Goal: Check status: Check status

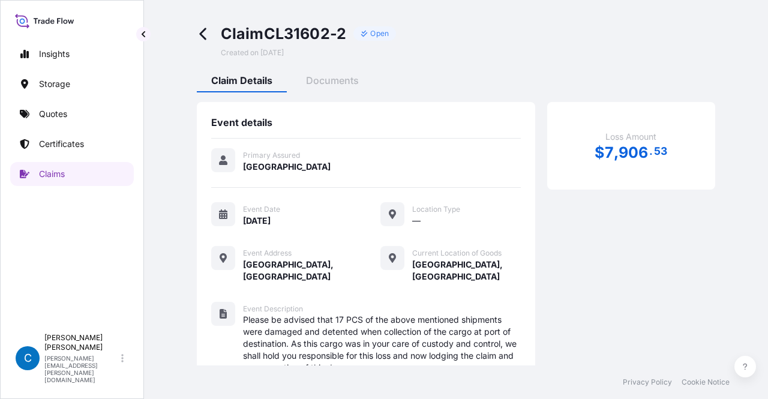
scroll to position [173, 0]
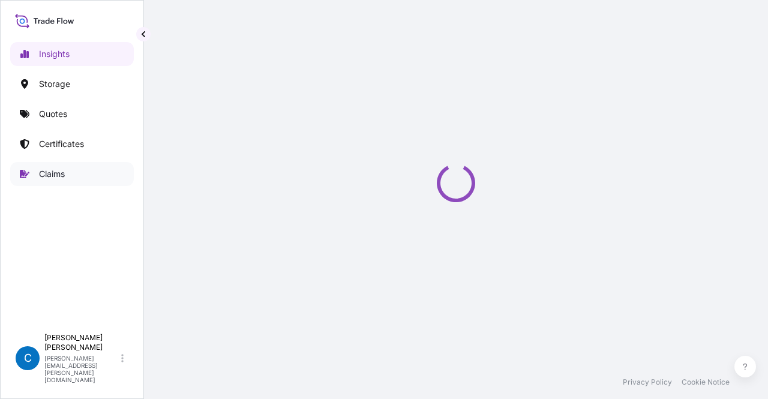
click at [70, 177] on link "Claims" at bounding box center [72, 174] width 124 height 24
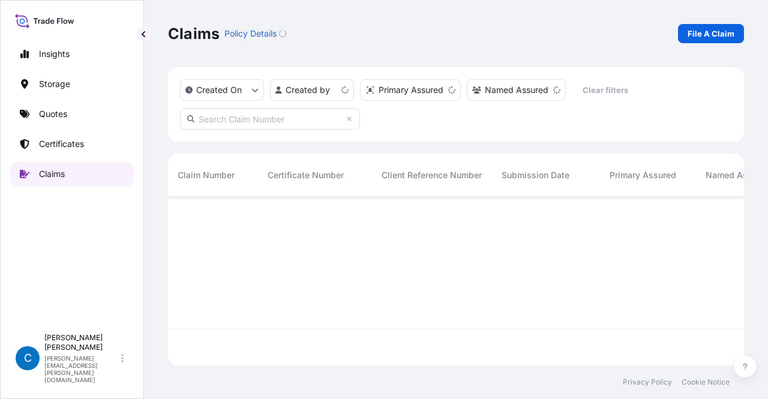
scroll to position [166, 567]
click at [295, 116] on input "text" at bounding box center [270, 119] width 180 height 22
paste input "CL31602-2"
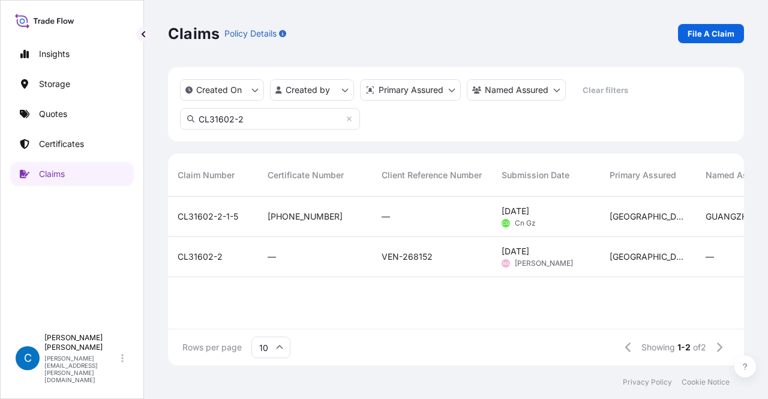
type input "CL31602-2"
click at [194, 253] on span "CL31602-2" at bounding box center [200, 257] width 45 height 12
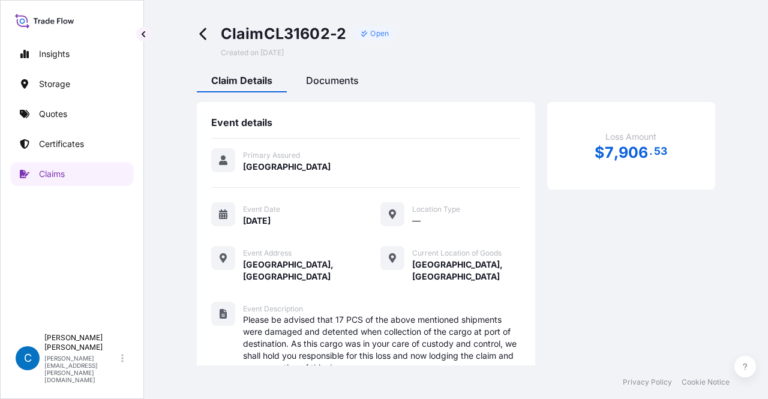
click at [327, 88] on div "Documents" at bounding box center [333, 82] width 82 height 20
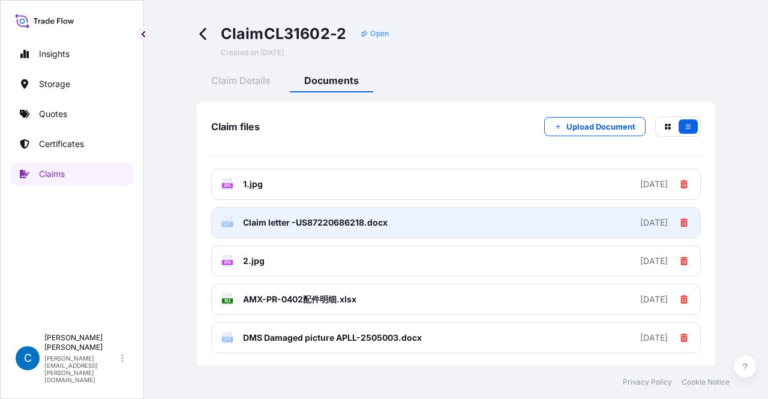
click at [456, 221] on link "DOC Claim letter -US87220686218.docx [DATE]" at bounding box center [456, 222] width 490 height 31
click at [504, 219] on link "DOC Claim letter -US87220686218.docx [DATE]" at bounding box center [456, 222] width 490 height 31
